Goal: Transaction & Acquisition: Purchase product/service

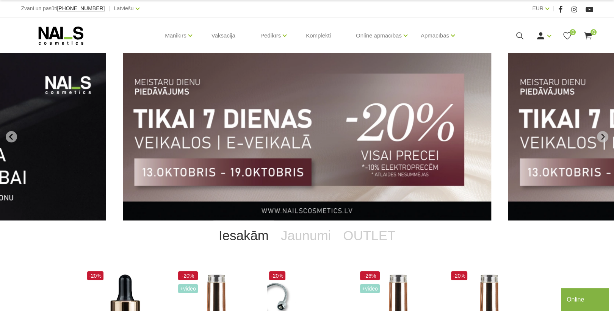
click at [521, 34] on icon at bounding box center [519, 35] width 9 height 9
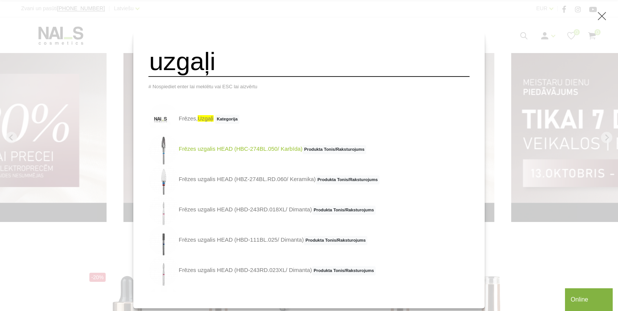
type input "uzgaļi"
click at [294, 154] on link "Frēzes uzgalis HEAD (HBC-274BL.050/ Karbīda) Produkta Tonis/Raksturojums" at bounding box center [257, 149] width 218 height 30
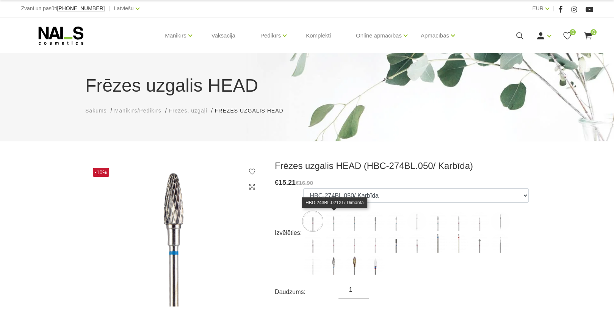
click at [336, 222] on img at bounding box center [333, 221] width 19 height 19
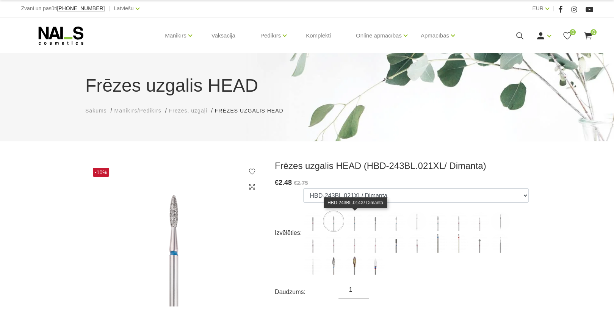
click at [353, 222] on img at bounding box center [354, 221] width 19 height 19
click at [375, 222] on img at bounding box center [375, 221] width 19 height 19
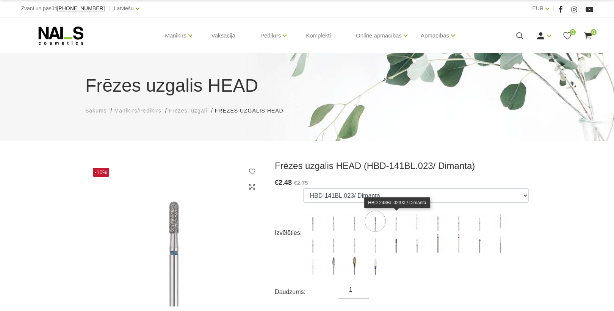
click at [394, 222] on img at bounding box center [395, 221] width 19 height 19
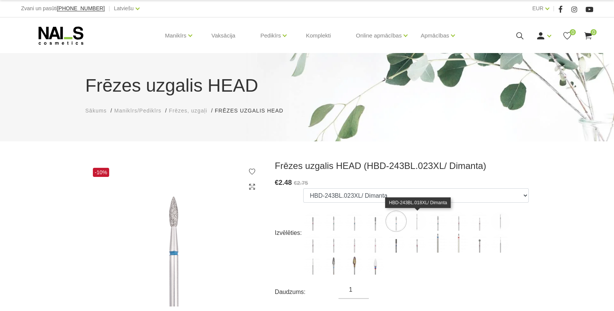
click at [418, 223] on img at bounding box center [416, 221] width 19 height 19
click at [443, 224] on img at bounding box center [437, 221] width 19 height 19
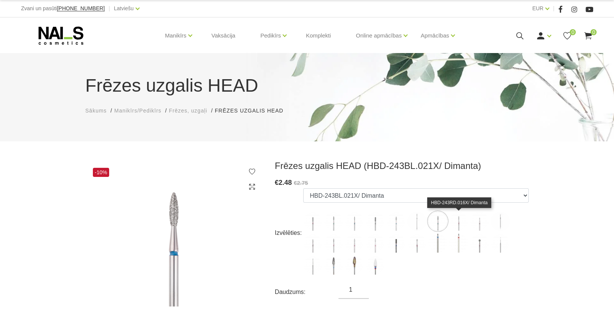
click at [458, 225] on img at bounding box center [458, 221] width 19 height 19
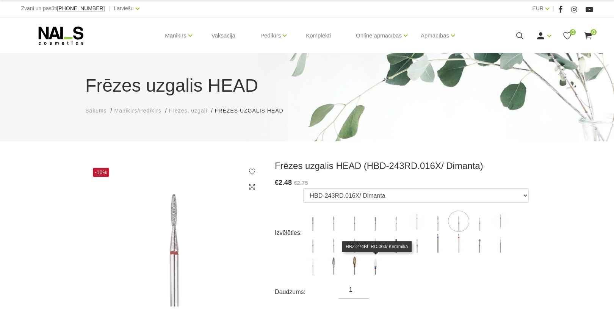
click at [377, 269] on img at bounding box center [375, 265] width 19 height 19
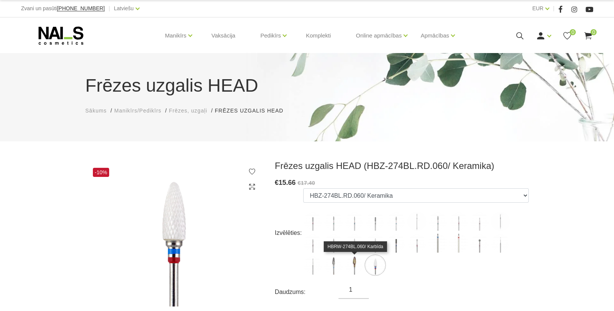
click at [355, 267] on img at bounding box center [354, 265] width 19 height 19
select select "5157"
